Goal: Entertainment & Leisure: Browse casually

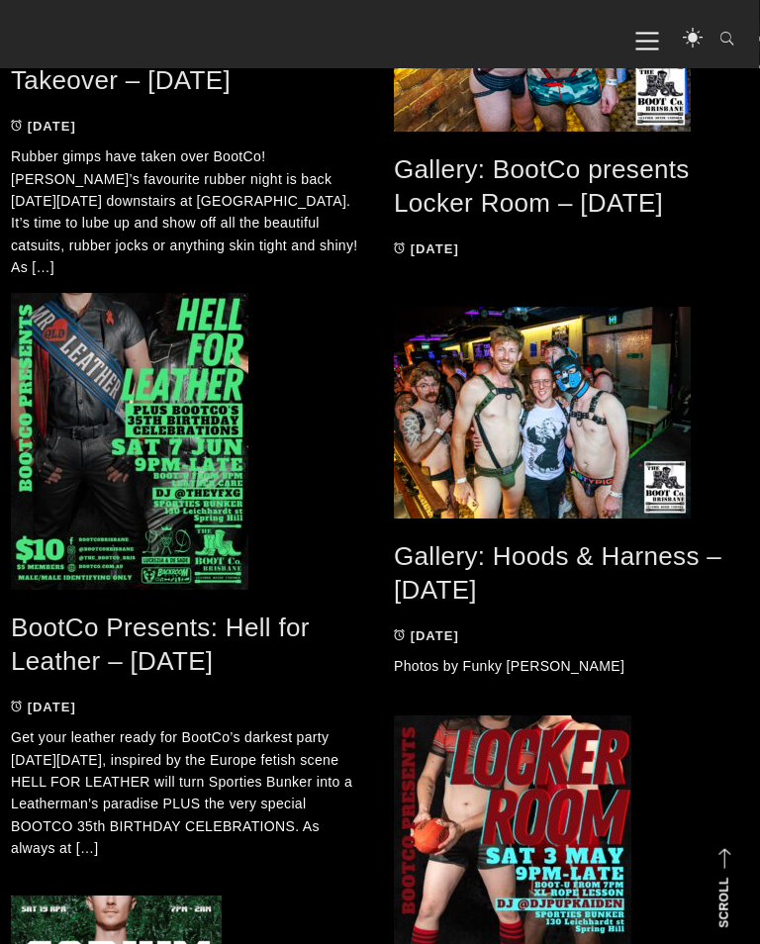
scroll to position [3358, 1]
click at [498, 572] on link "Gallery: Hoods & Harness – [DATE]" at bounding box center [557, 573] width 327 height 64
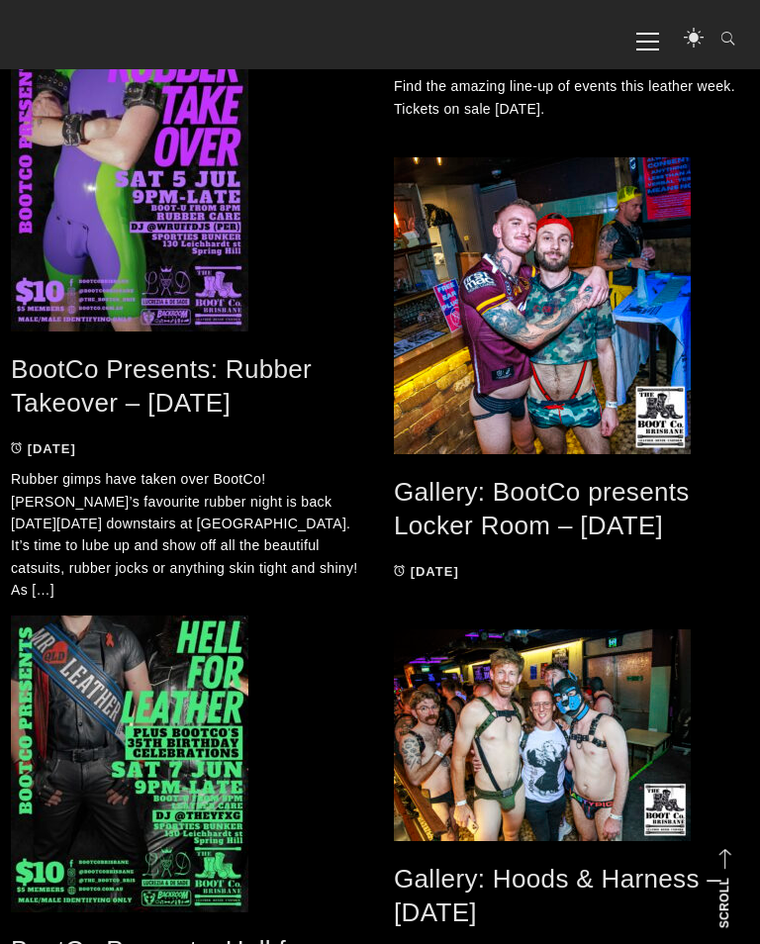
scroll to position [2890, 1]
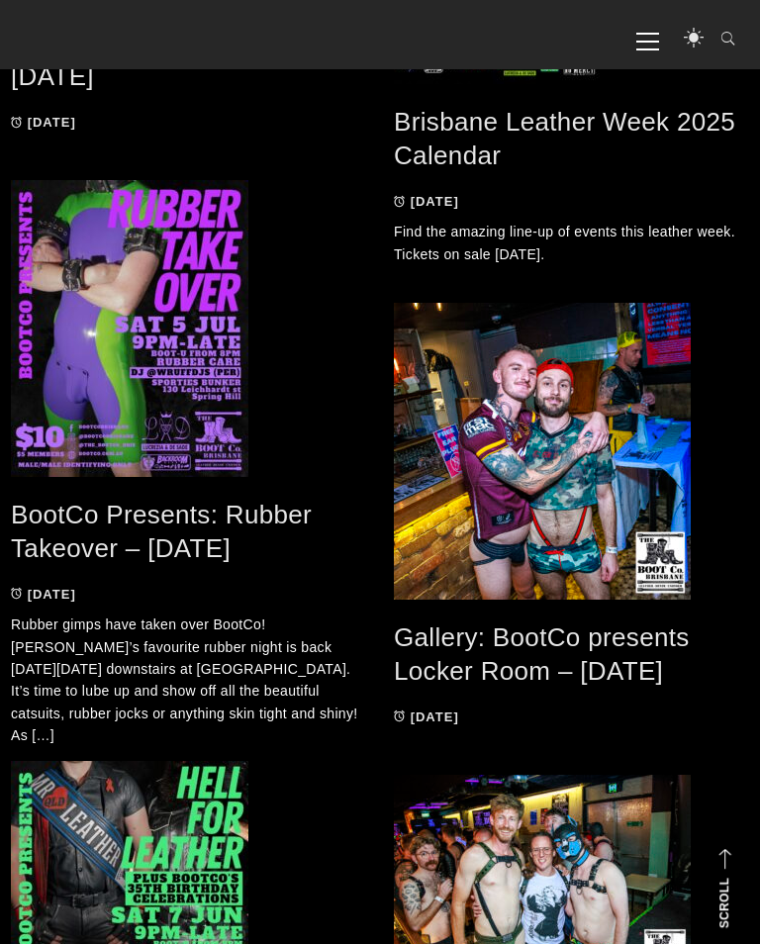
click at [468, 655] on link "Gallery: BootCo presents Locker Room – May 2025" at bounding box center [542, 654] width 296 height 64
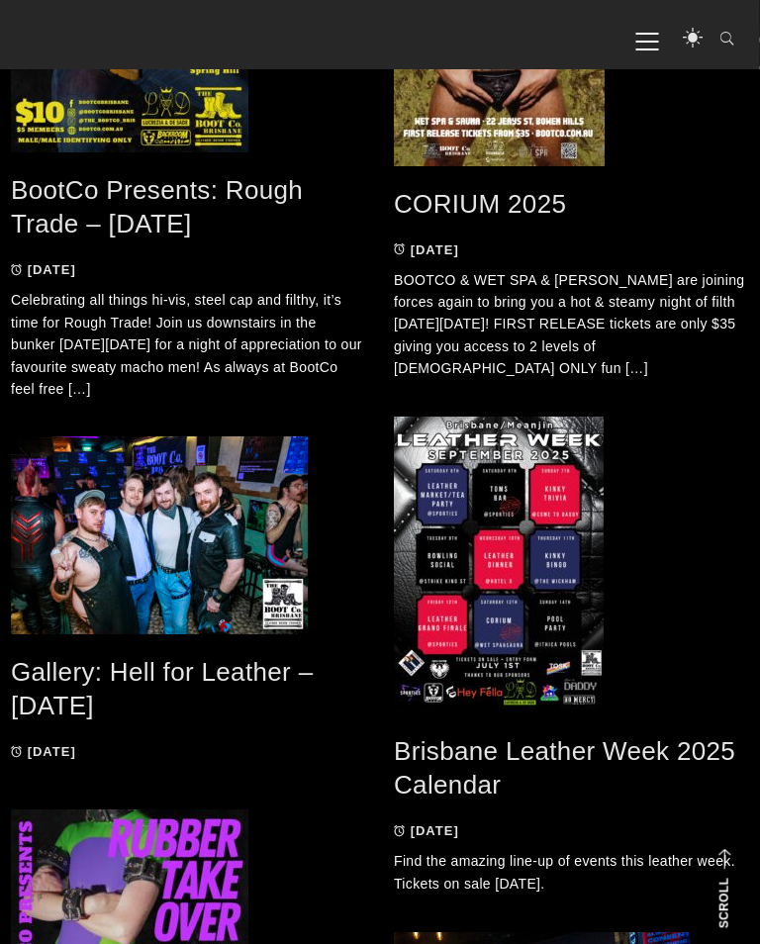
scroll to position [2261, 1]
click at [177, 669] on link "Gallery: Hell for Leather – Jun 2025" at bounding box center [162, 689] width 302 height 64
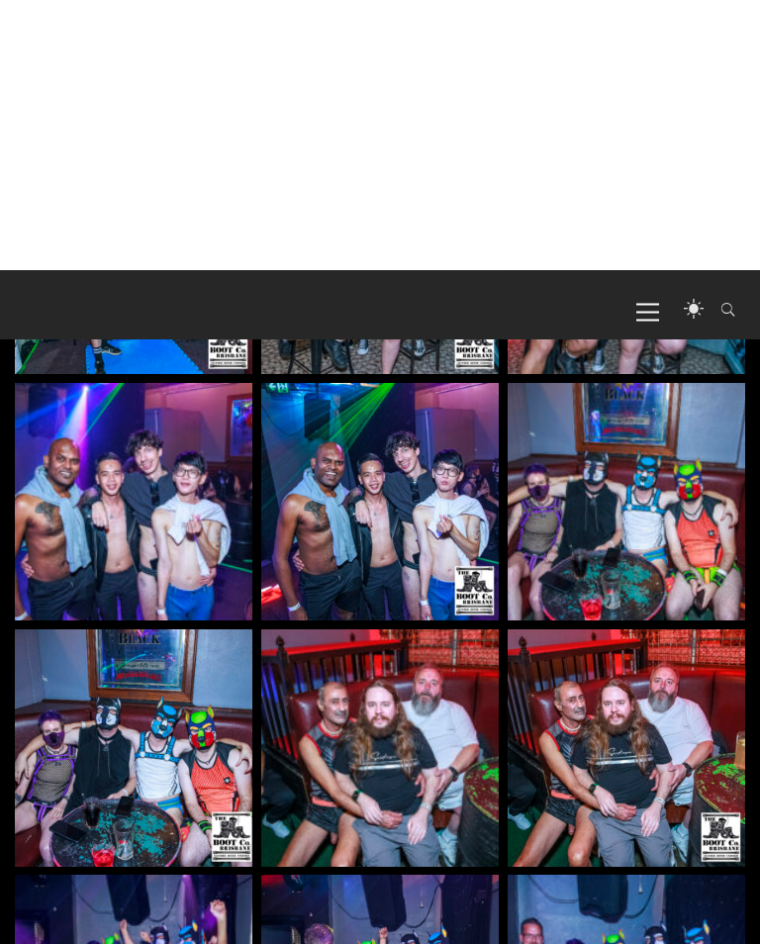
scroll to position [2786, 0]
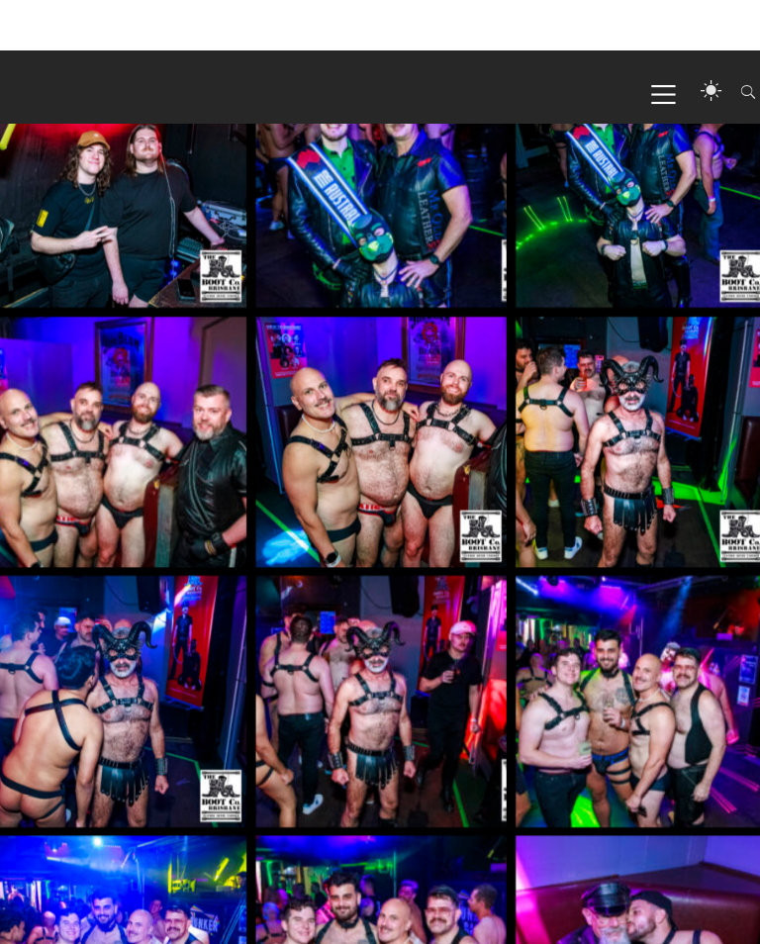
scroll to position [2478, 0]
